Goal: Information Seeking & Learning: Learn about a topic

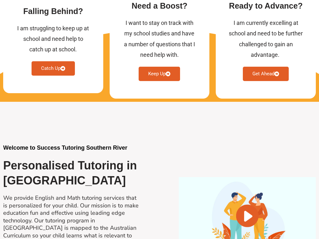
scroll to position [447, 0]
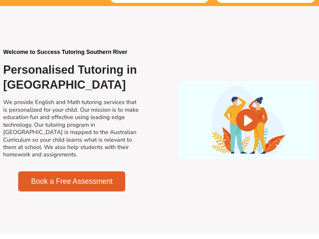
click at [107, 128] on h2 "We provide English and Math tutoring services that is personalized for your chi…" at bounding box center [71, 129] width 137 height 60
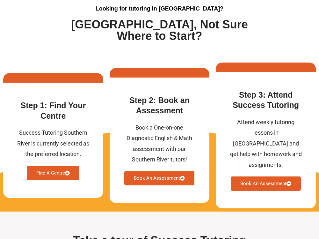
scroll to position [1656, 0]
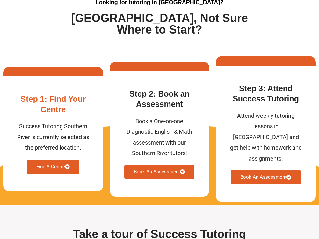
click at [54, 164] on link "Find A Centre" at bounding box center [53, 166] width 53 height 14
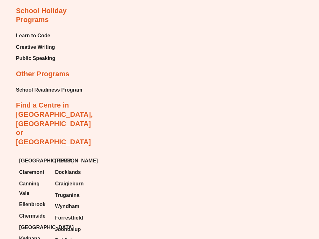
scroll to position [5290, 0]
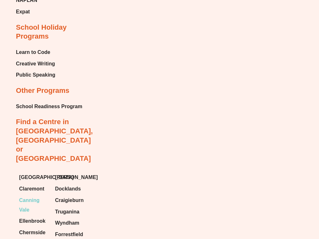
click at [30, 196] on span "Canning Vale" at bounding box center [34, 205] width 30 height 19
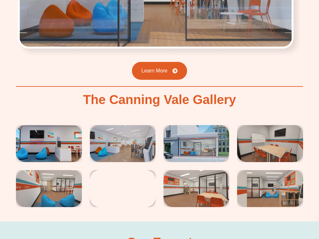
scroll to position [1276, 0]
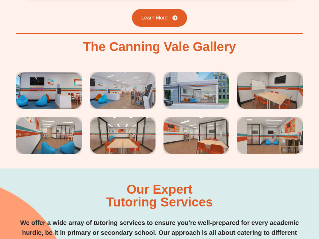
click at [208, 93] on img at bounding box center [197, 90] width 66 height 37
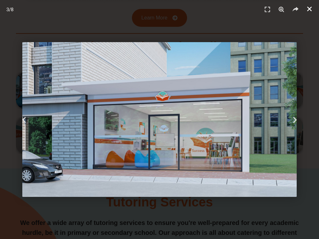
click at [309, 10] on icon "Close (Esc)" at bounding box center [310, 9] width 6 height 6
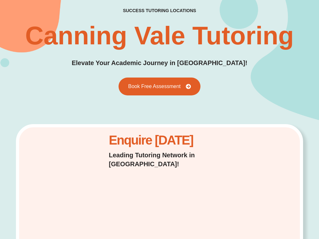
scroll to position [78, 0]
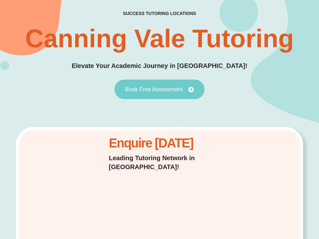
click at [155, 90] on span "Book Free Assessment" at bounding box center [154, 89] width 58 height 6
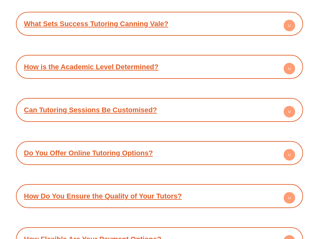
scroll to position [3390, 0]
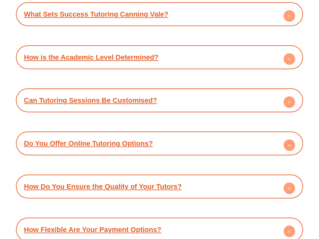
click at [128, 96] on link "Can Tutoring Sessions Be Customised?" at bounding box center [90, 100] width 133 height 8
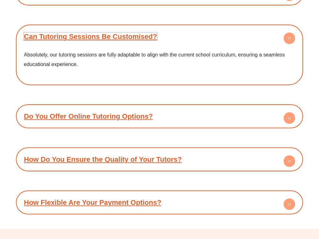
scroll to position [3486, 0]
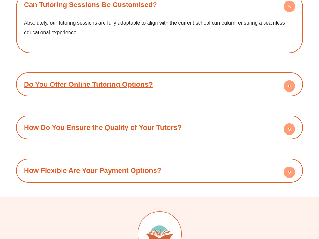
click at [111, 123] on link "How Do You Ensure the Quality of Your Tutors?" at bounding box center [103, 127] width 158 height 8
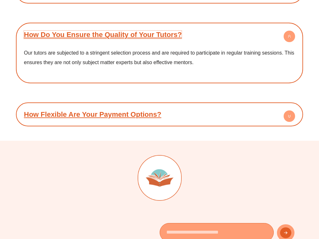
scroll to position [3581, 0]
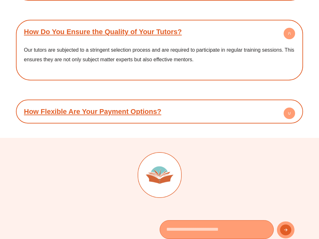
click at [128, 103] on div "How Flexible Are Your Payment Options?" at bounding box center [159, 112] width 281 height 18
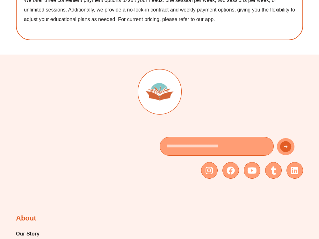
scroll to position [3677, 0]
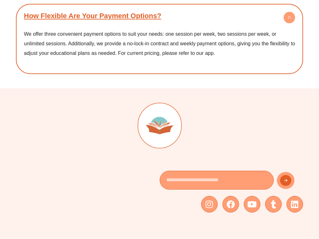
click at [196, 44] on span "We offer three convenient payment options to suit your needs: one session per w…" at bounding box center [159, 43] width 271 height 24
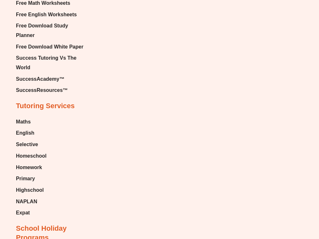
scroll to position [4486, 0]
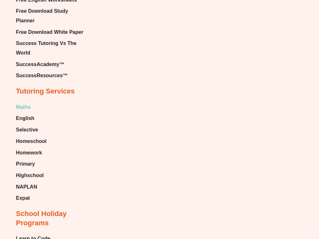
click at [30, 102] on span "Maths" at bounding box center [23, 107] width 15 height 10
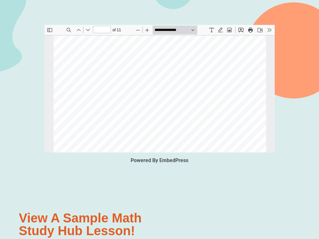
scroll to position [290, 0]
type input "*"
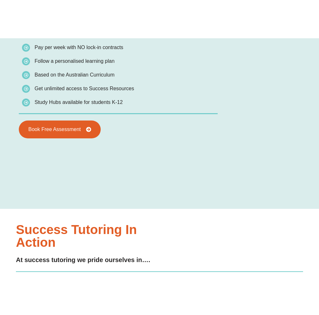
scroll to position [1148, 0]
